Goal: Information Seeking & Learning: Check status

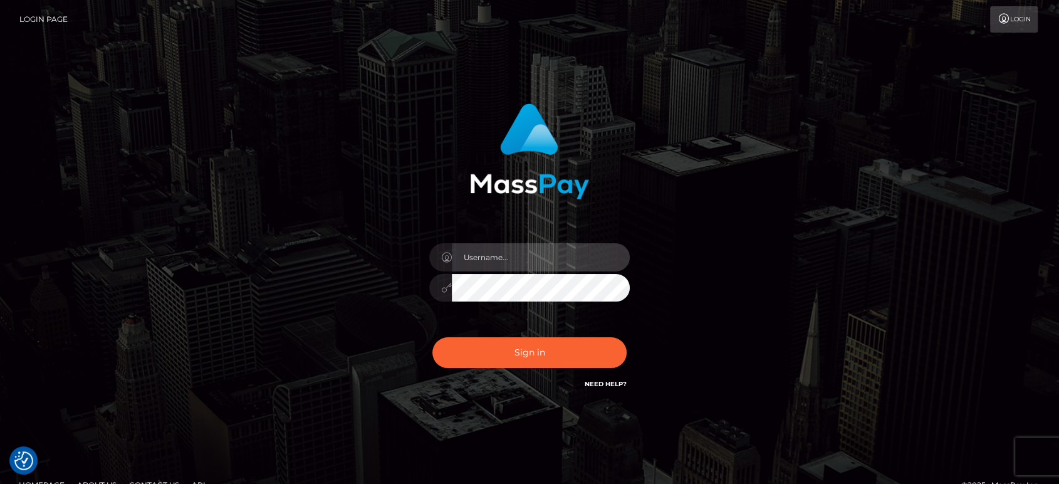
click at [561, 256] on input "text" at bounding box center [541, 257] width 178 height 28
paste input "Glenn.B2"
type input "Glenn.B2"
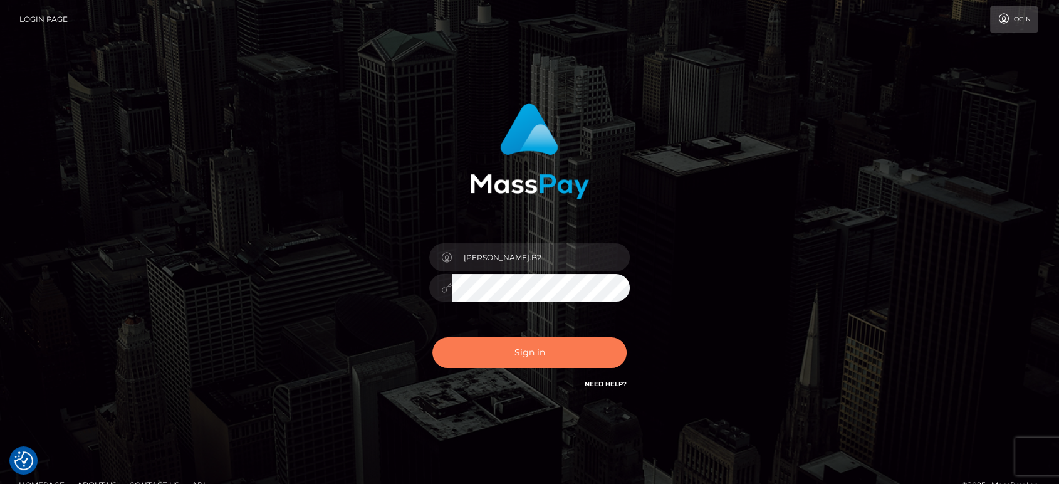
click at [569, 352] on button "Sign in" at bounding box center [529, 352] width 194 height 31
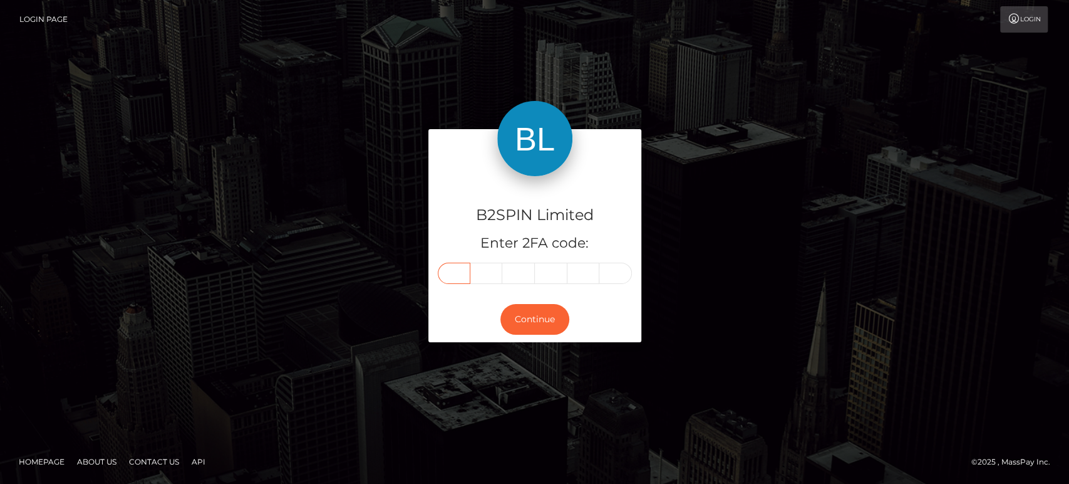
paste input "0"
type input "0"
type input "2"
type input "7"
type input "1"
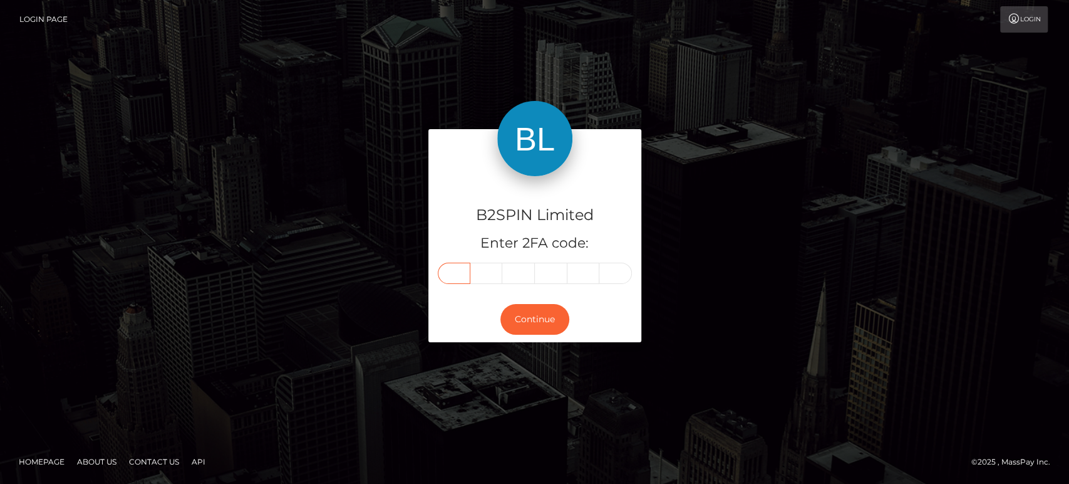
type input "4"
type input "9"
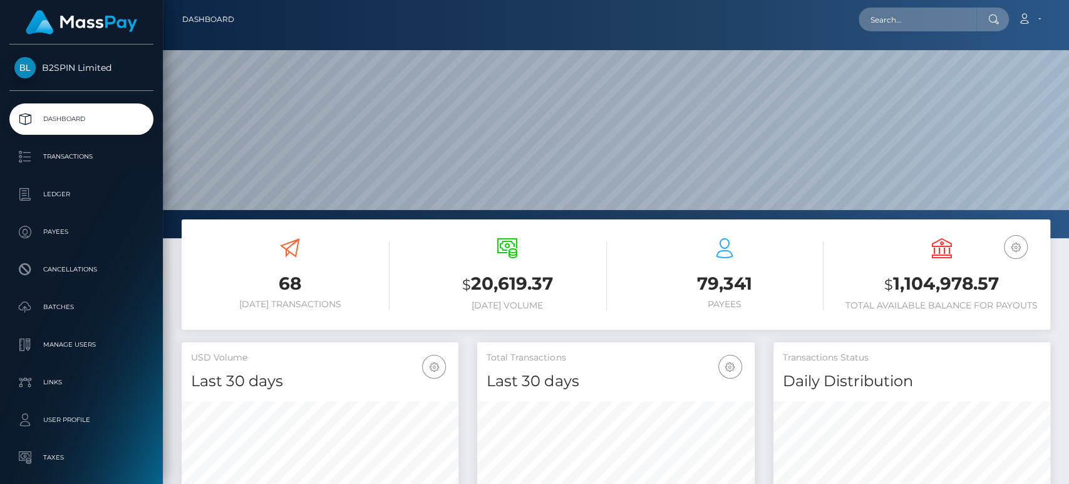
scroll to position [221, 277]
click at [910, 23] on input "text" at bounding box center [918, 20] width 118 height 24
paste input "384604387744"
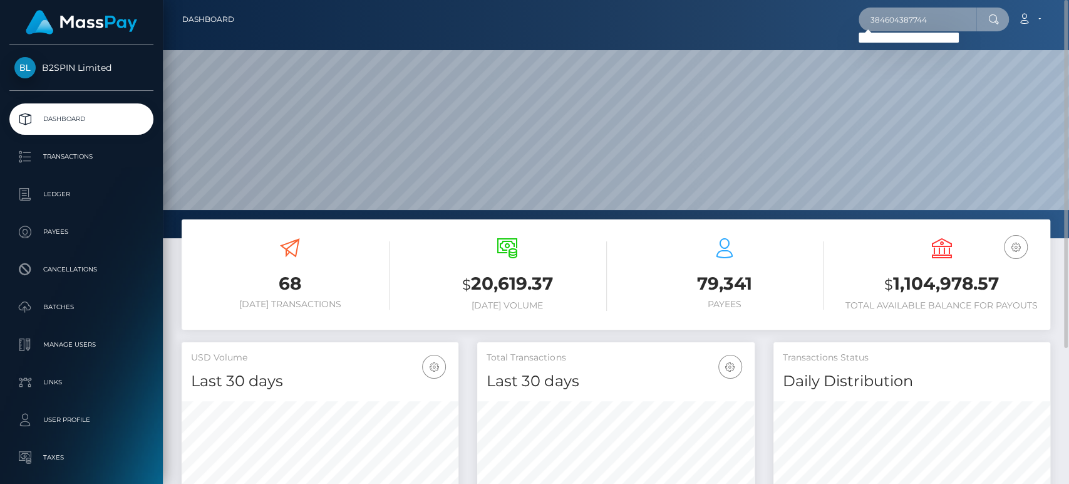
drag, startPoint x: 934, startPoint y: 21, endPoint x: 877, endPoint y: 42, distance: 60.6
click at [854, 37] on nav "Dashboard 384604387744 Loading... Loading... Account Logout" at bounding box center [616, 19] width 906 height 39
paste input "9662679242284050179318"
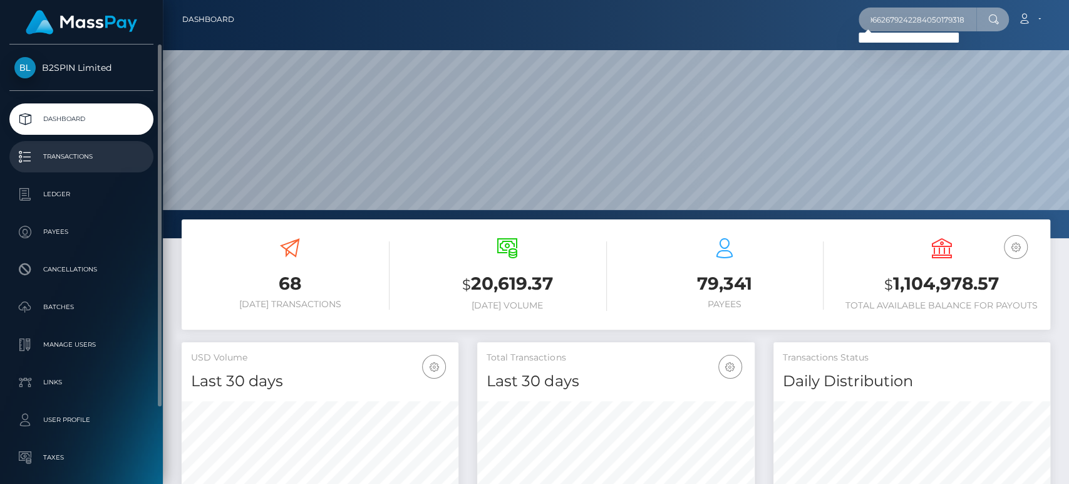
type input "9662679242284050179318"
click at [90, 157] on p "Transactions" at bounding box center [81, 156] width 134 height 19
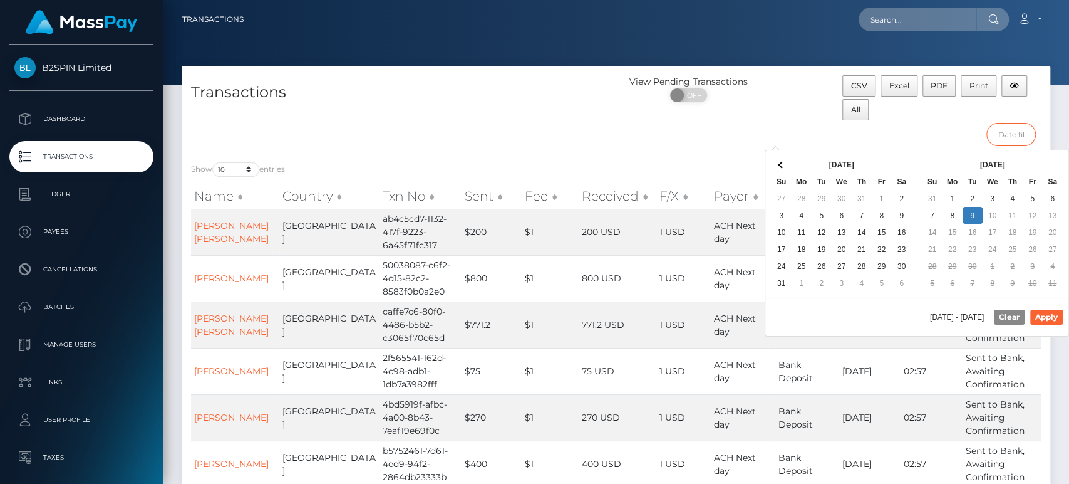
click at [1014, 129] on input "text" at bounding box center [1011, 134] width 49 height 23
click at [1056, 315] on button "Apply" at bounding box center [1046, 316] width 33 height 15
type input "08/19/2025 - 08/24/2025"
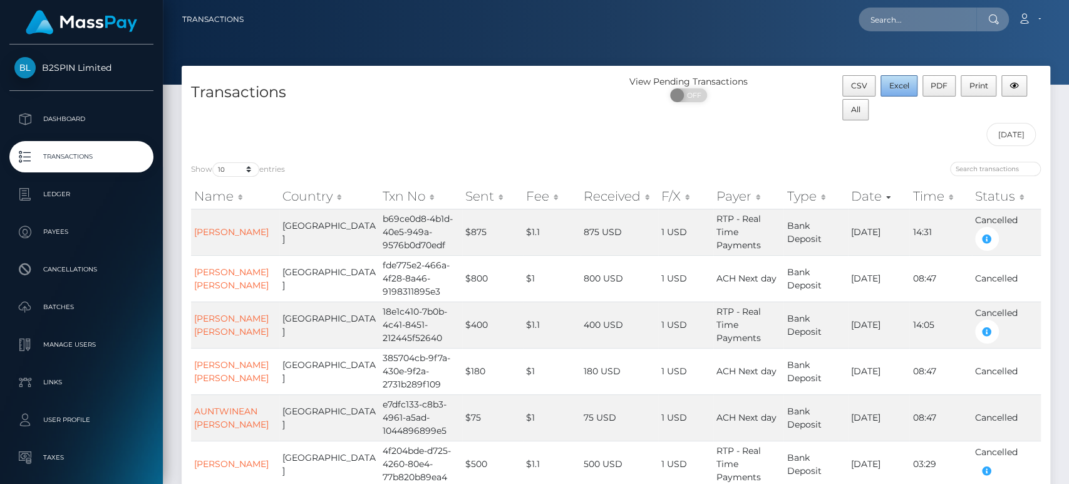
click at [898, 85] on span "Excel" at bounding box center [899, 85] width 20 height 9
click at [864, 115] on button "All" at bounding box center [856, 109] width 26 height 21
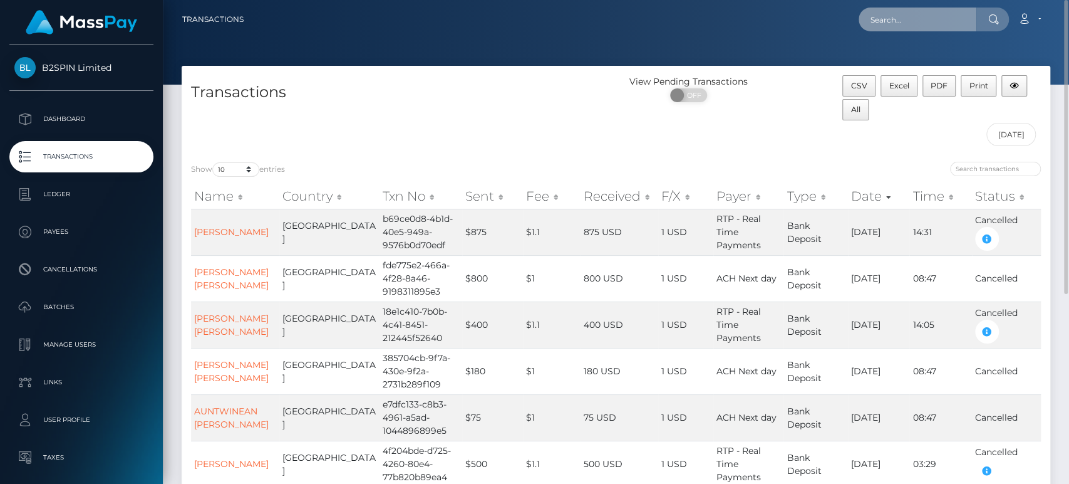
click at [906, 18] on input "text" at bounding box center [918, 20] width 118 height 24
paste input "3263777"
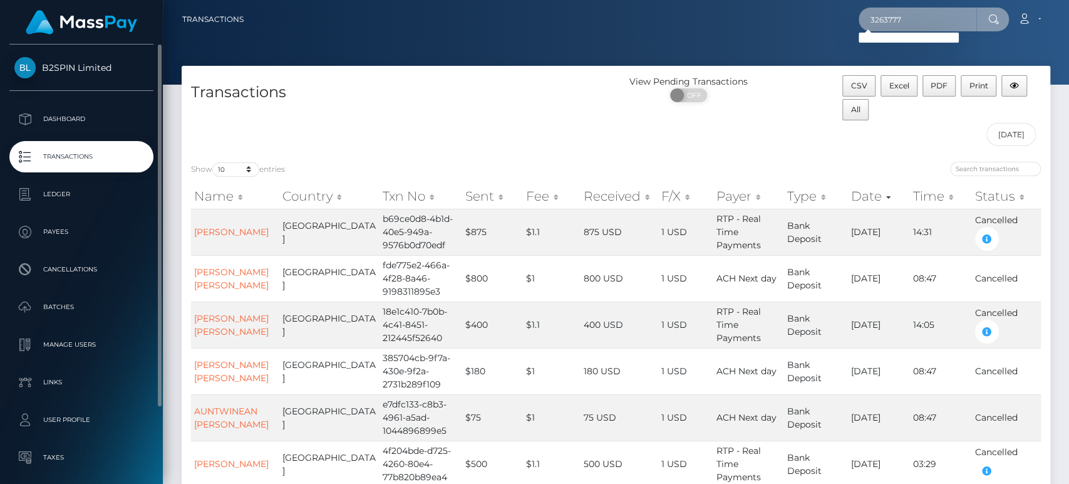
type input "3263777"
click at [83, 158] on p "Transactions" at bounding box center [81, 156] width 134 height 19
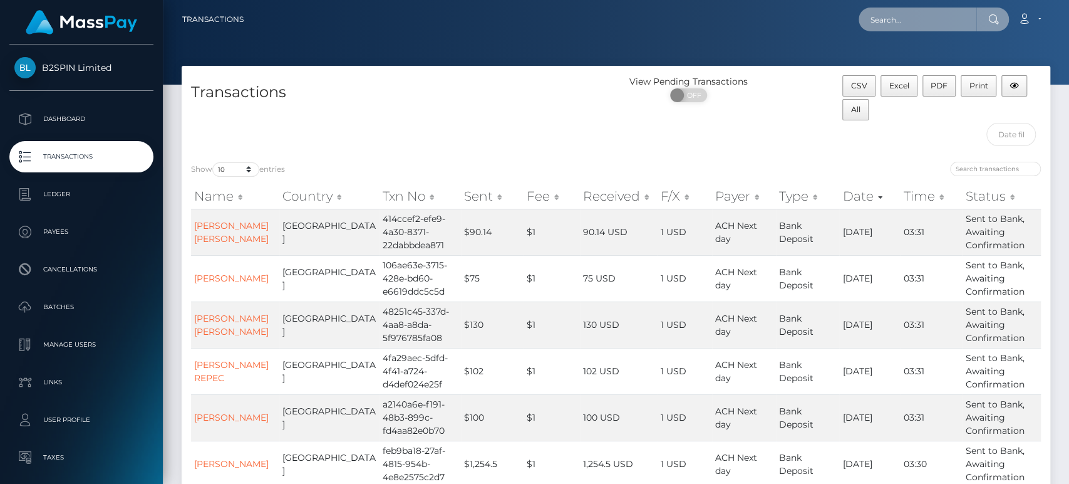
click at [901, 16] on input "text" at bounding box center [918, 20] width 118 height 24
paste input "cd9d8b5b-f347-4919-9a75-b13f8a8ae929"
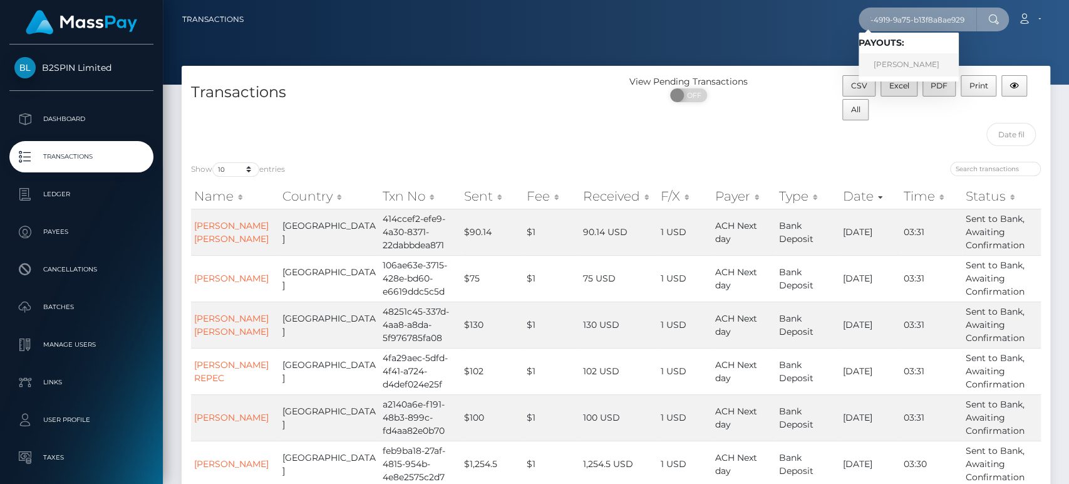
type input "cd9d8b5b-f347-4919-9a75-b13f8a8ae929"
click at [915, 59] on link "[PERSON_NAME]" at bounding box center [909, 64] width 100 height 23
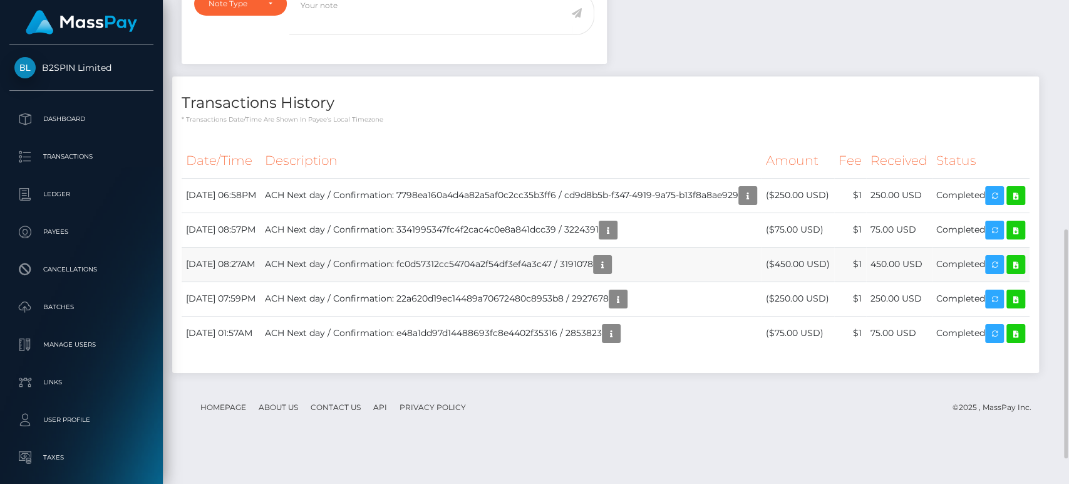
scroll to position [150, 277]
click at [732, 105] on h4 "Transactions History" at bounding box center [606, 103] width 848 height 22
drag, startPoint x: 900, startPoint y: 199, endPoint x: 920, endPoint y: 199, distance: 20.7
click at [920, 199] on td "250.00 USD" at bounding box center [899, 195] width 66 height 34
click at [583, 196] on td "ACH Next day / Confirmation: 7798ea160a4d4a82a5af0c2cc35b3ff6 / cd9d8b5b-f347-4…" at bounding box center [511, 195] width 501 height 34
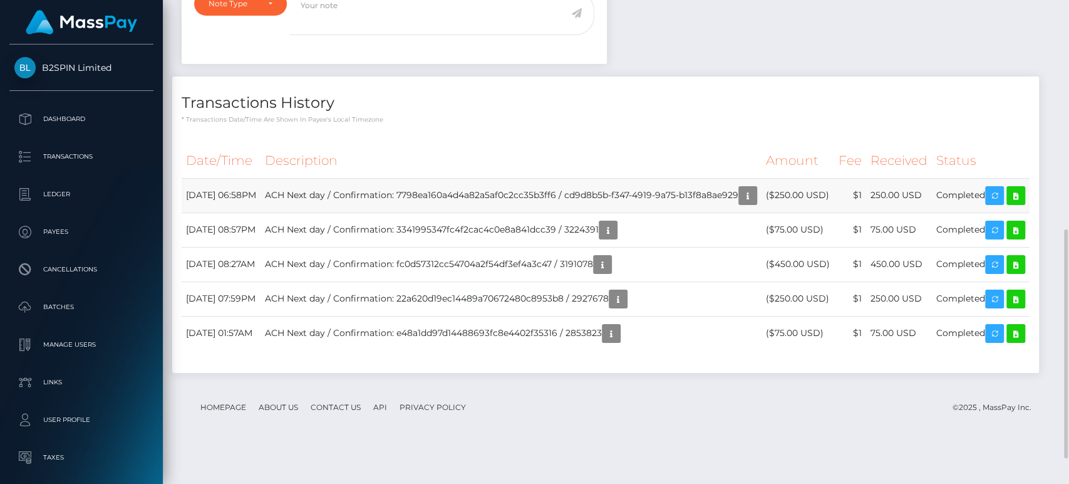
drag, startPoint x: 671, startPoint y: 199, endPoint x: 607, endPoint y: 194, distance: 64.1
click at [670, 198] on td "ACH Next day / Confirmation: 7798ea160a4d4a82a5af0c2cc35b3ff6 / cd9d8b5b-f347-4…" at bounding box center [511, 195] width 501 height 34
click at [509, 194] on td "ACH Next day / Confirmation: 7798ea160a4d4a82a5af0c2cc35b3ff6 / cd9d8b5b-f347-4…" at bounding box center [511, 195] width 501 height 34
click at [638, 192] on td "ACH Next day / Confirmation: 7798ea160a4d4a82a5af0c2cc35b3ff6 / cd9d8b5b-f347-4…" at bounding box center [511, 195] width 501 height 34
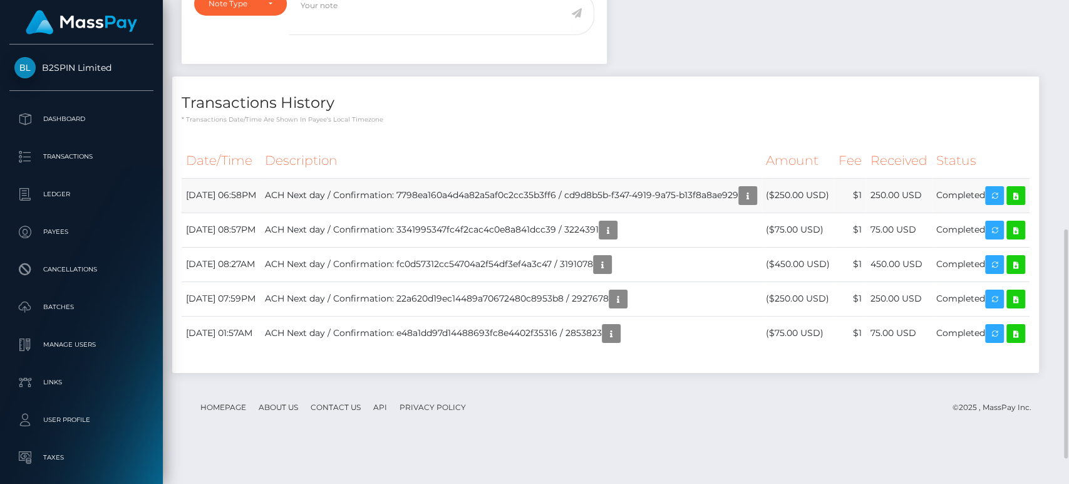
click at [603, 192] on td "ACH Next day / Confirmation: 7798ea160a4d4a82a5af0c2cc35b3ff6 / cd9d8b5b-f347-4…" at bounding box center [511, 195] width 501 height 34
drag, startPoint x: 507, startPoint y: 190, endPoint x: 561, endPoint y: 189, distance: 54.5
click at [506, 190] on td "ACH Next day / Confirmation: 7798ea160a4d4a82a5af0c2cc35b3ff6 / cd9d8b5b-f347-4…" at bounding box center [511, 195] width 501 height 34
drag, startPoint x: 706, startPoint y: 200, endPoint x: 734, endPoint y: 195, distance: 28.6
click at [705, 199] on td "ACH Next day / Confirmation: 7798ea160a4d4a82a5af0c2cc35b3ff6 / cd9d8b5b-f347-4…" at bounding box center [511, 195] width 501 height 34
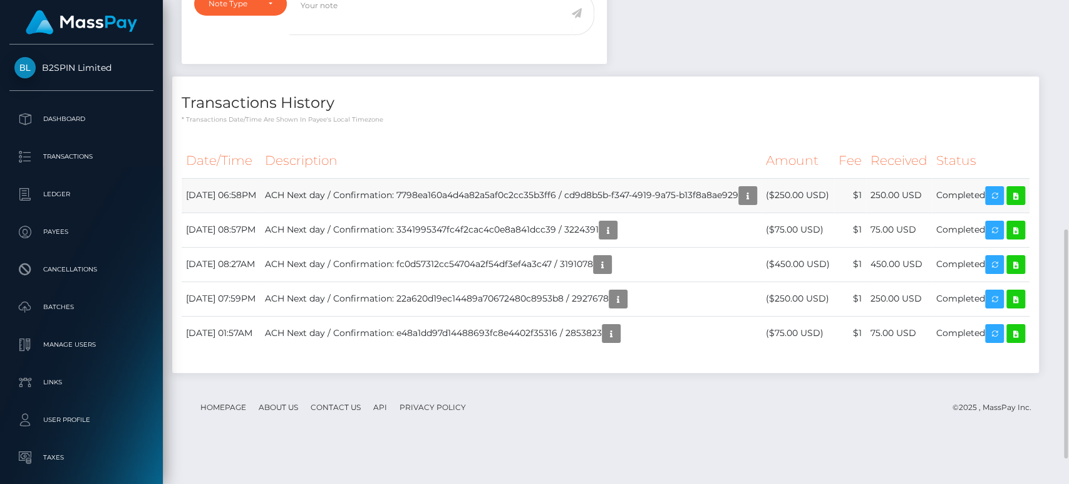
click at [724, 196] on td "ACH Next day / Confirmation: 7798ea160a4d4a82a5af0c2cc35b3ff6 / cd9d8b5b-f347-4…" at bounding box center [511, 195] width 501 height 34
drag, startPoint x: 776, startPoint y: 190, endPoint x: 598, endPoint y: 194, distance: 178.0
click at [598, 194] on td "ACH Next day / Confirmation: 7798ea160a4d4a82a5af0c2cc35b3ff6 / cd9d8b5b-f347-4…" at bounding box center [511, 195] width 501 height 34
copy td "cd9d8b5b-f347-4919-9a75-b13f8a8ae929"
